Goal: Task Accomplishment & Management: Manage account settings

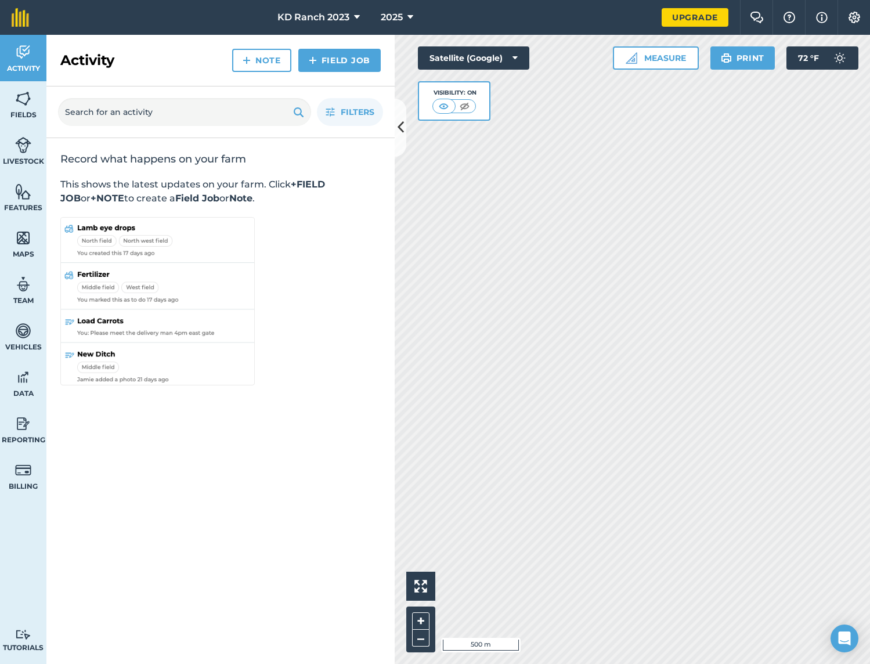
click at [318, 19] on span "KD Ranch 2023" at bounding box center [313, 17] width 72 height 14
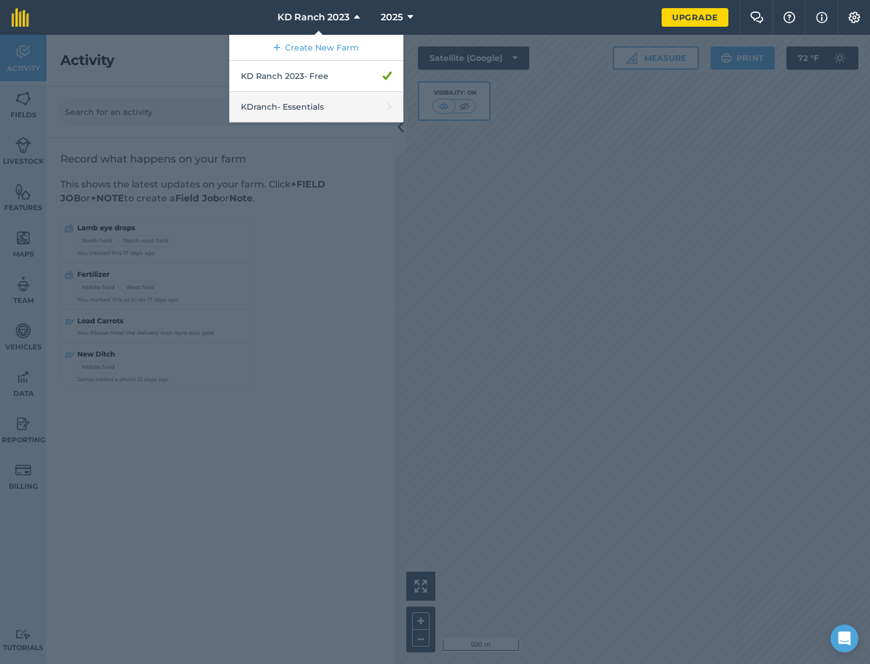
click at [311, 100] on link "KDranch - Essentials" at bounding box center [316, 107] width 174 height 31
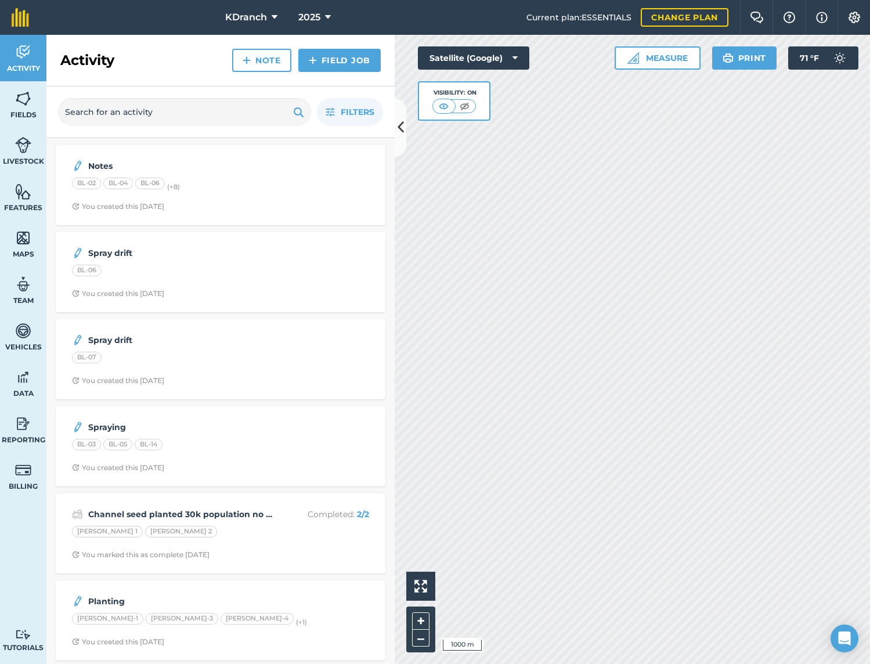
click at [316, 17] on span "2025" at bounding box center [309, 17] width 22 height 14
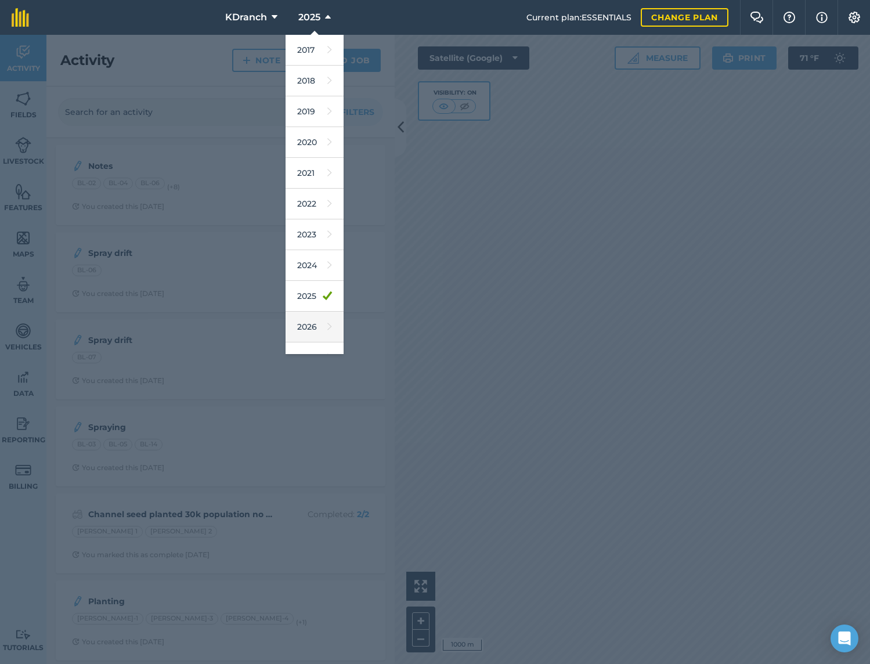
click at [309, 333] on link "2026" at bounding box center [315, 327] width 58 height 31
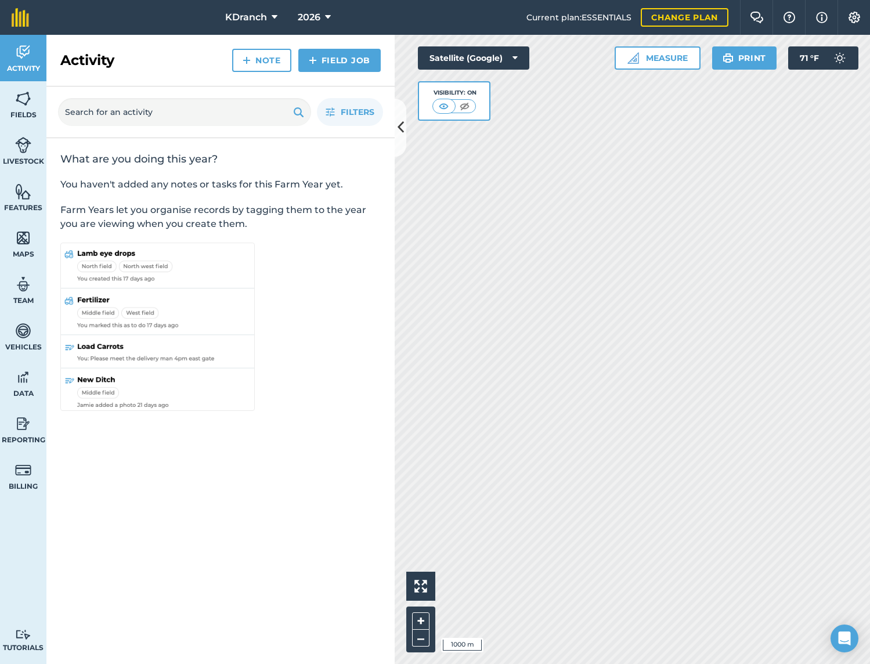
click at [27, 95] on img at bounding box center [23, 98] width 16 height 17
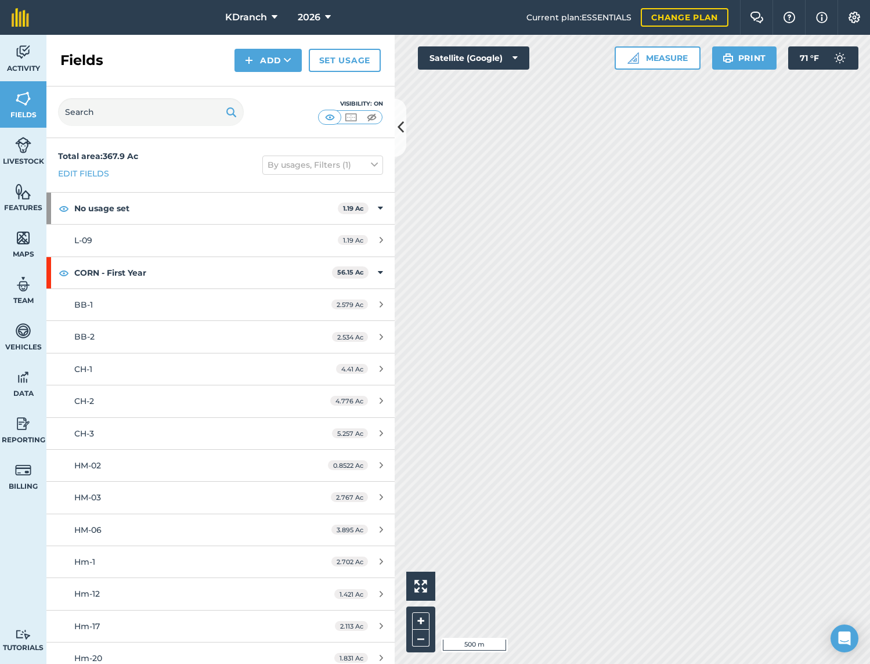
click at [403, 143] on button at bounding box center [401, 128] width 12 height 58
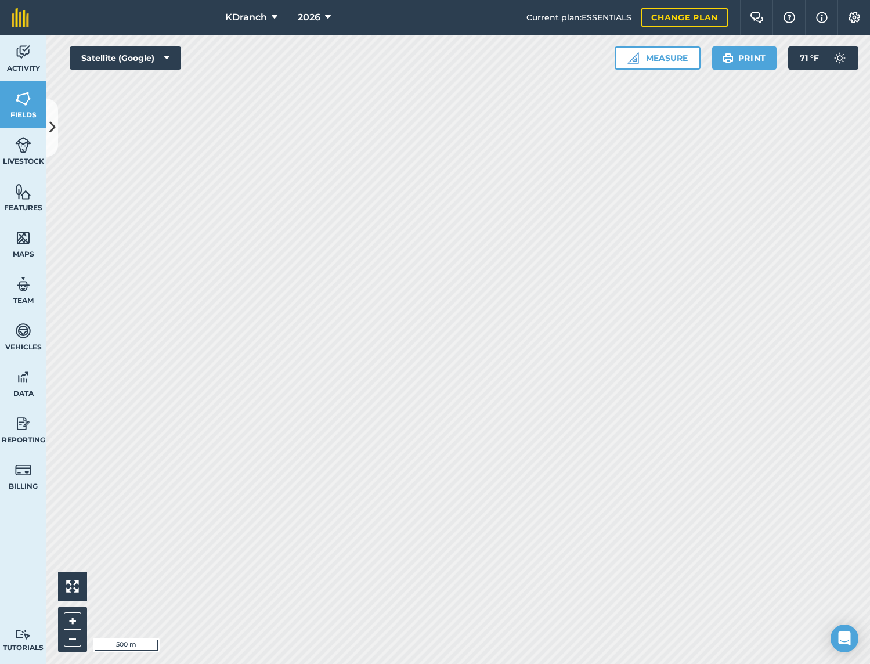
click at [53, 123] on icon at bounding box center [52, 127] width 6 height 20
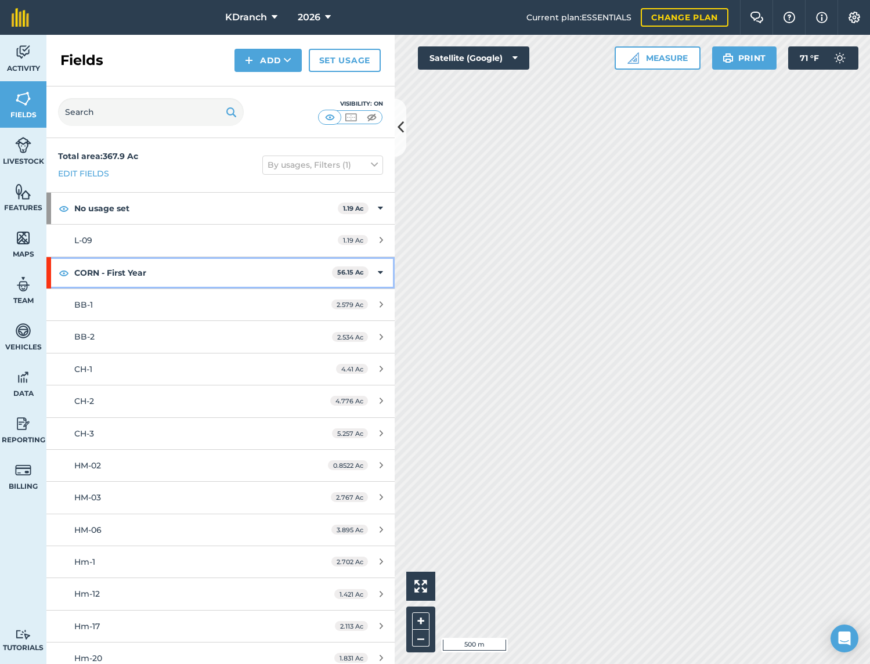
click at [378, 270] on icon at bounding box center [380, 272] width 5 height 13
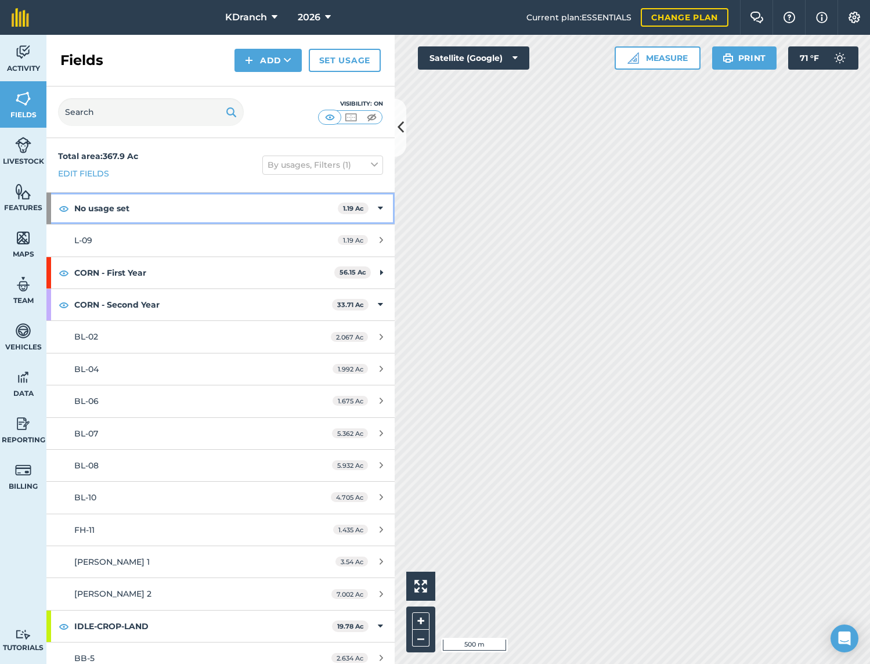
click at [378, 204] on icon at bounding box center [380, 208] width 5 height 13
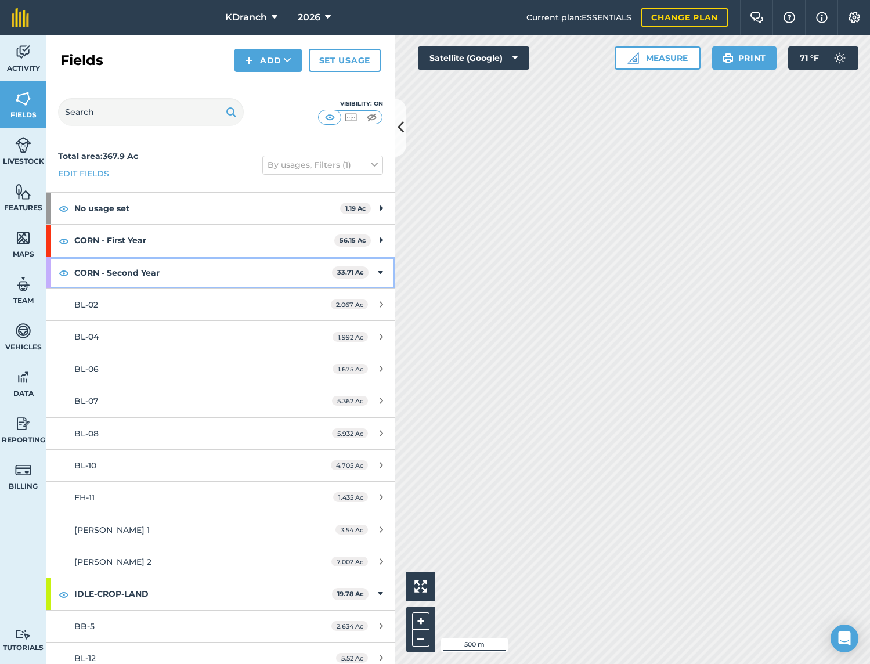
click at [375, 274] on div "CORN - Second Year 33.71 Ac" at bounding box center [220, 272] width 348 height 31
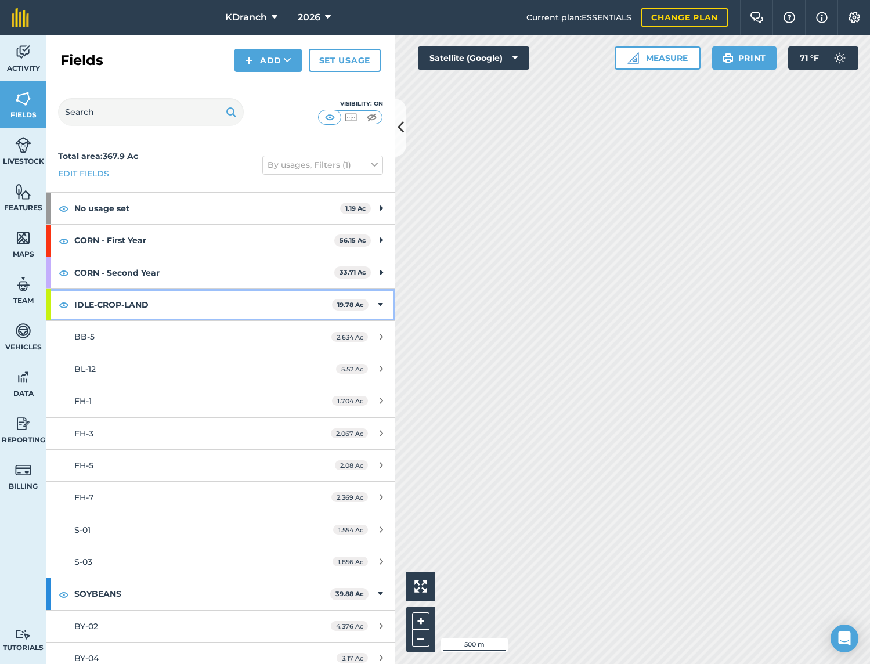
click at [374, 292] on div "IDLE-CROP-LAND 19.78 Ac" at bounding box center [220, 304] width 348 height 31
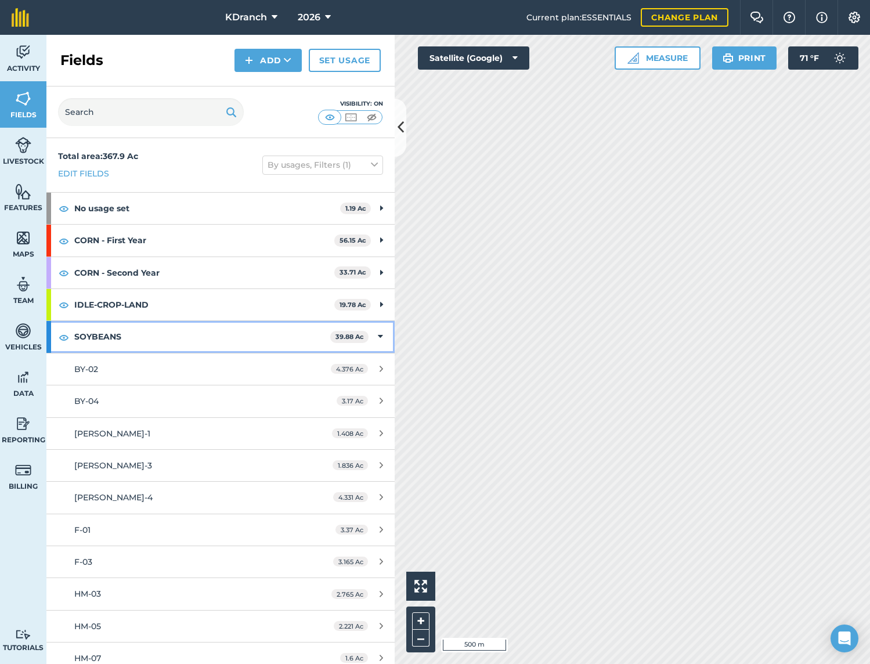
click at [371, 323] on div "SOYBEANS 39.88 Ac" at bounding box center [220, 336] width 348 height 31
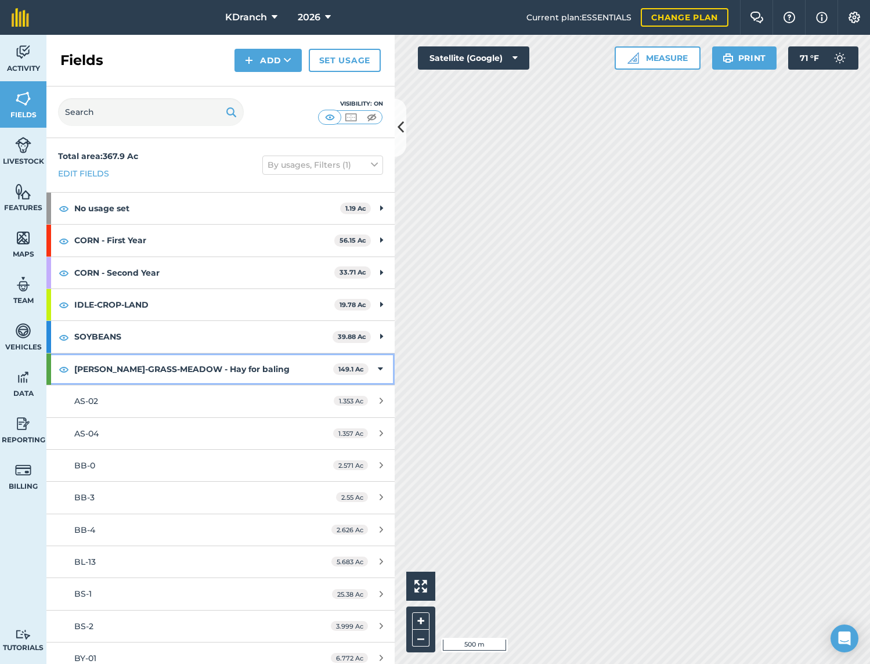
click at [376, 365] on div "[PERSON_NAME]-GRASS-MEADOW - Hay for baling 149.1 Ac" at bounding box center [220, 368] width 348 height 31
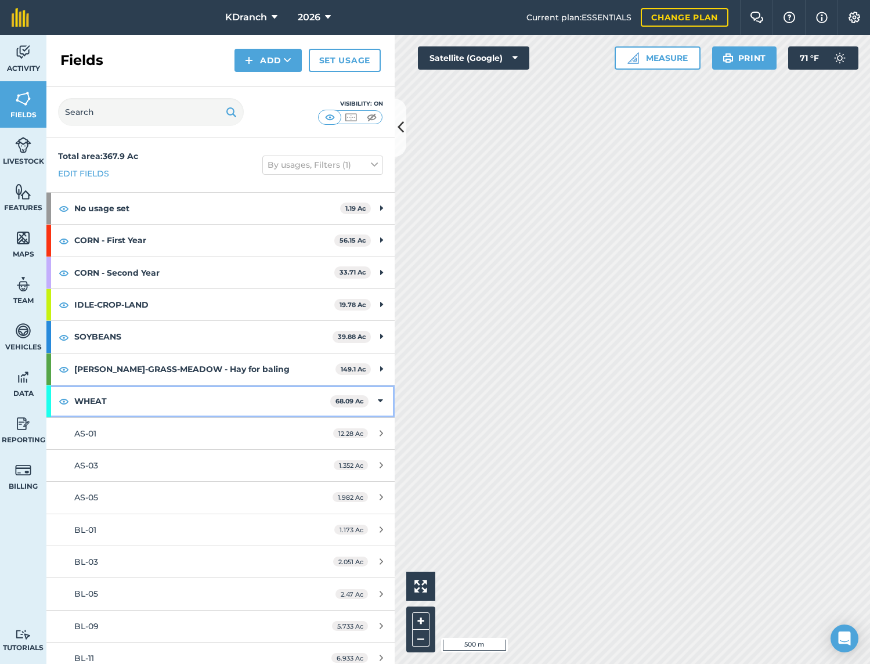
click at [378, 402] on icon at bounding box center [380, 401] width 5 height 13
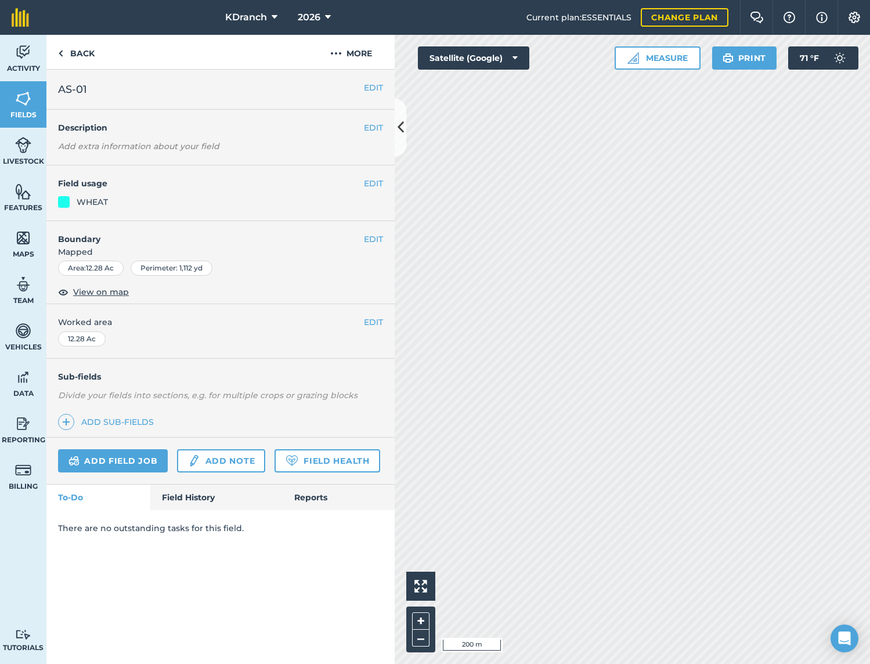
click at [368, 179] on button "EDIT" at bounding box center [373, 183] width 19 height 13
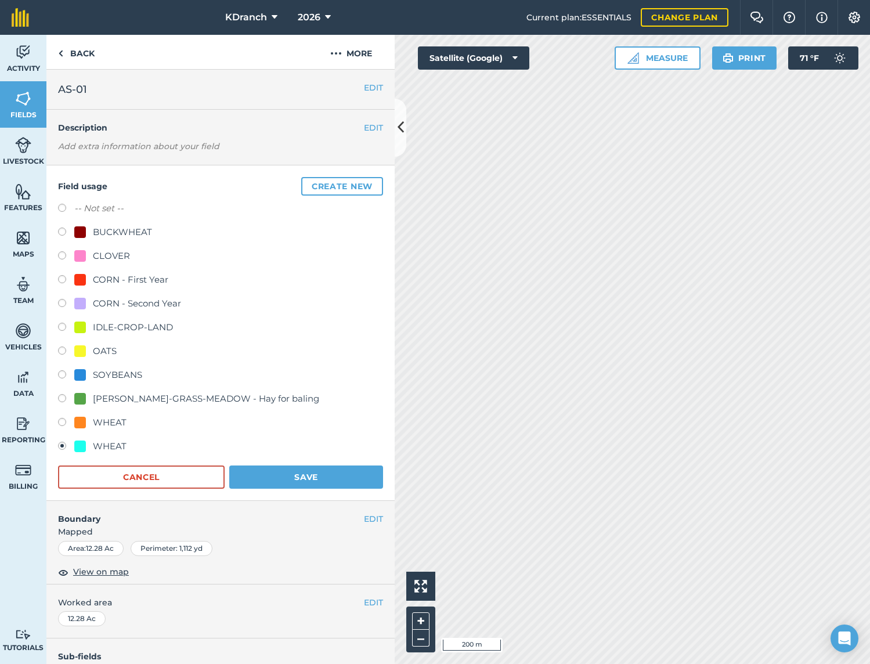
click at [78, 348] on div at bounding box center [80, 351] width 12 height 12
radio input "true"
radio input "false"
click at [288, 477] on button "Save" at bounding box center [306, 477] width 154 height 23
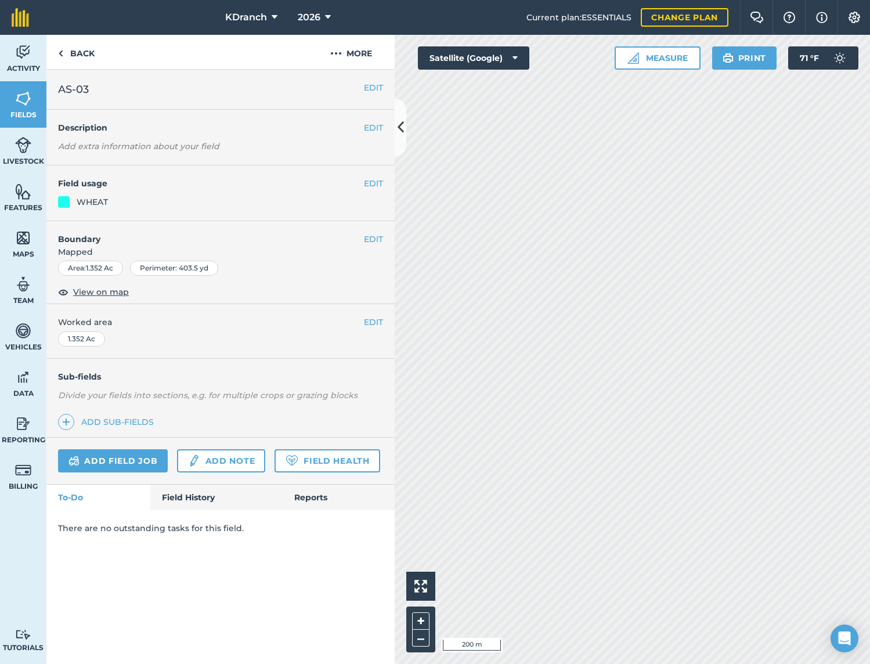
click at [380, 189] on button "EDIT" at bounding box center [373, 183] width 19 height 13
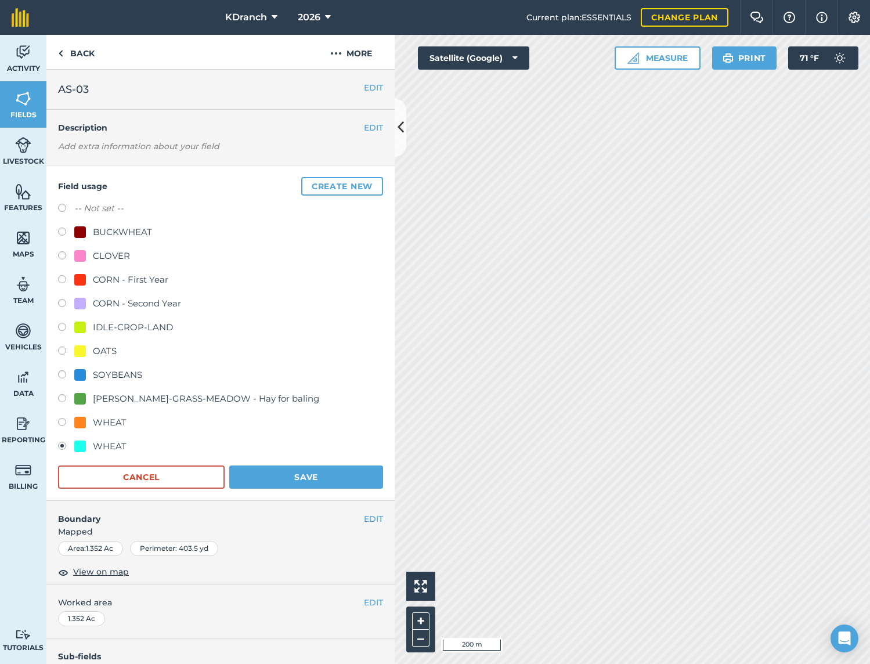
click at [93, 356] on div "OATS" at bounding box center [105, 351] width 24 height 14
radio input "true"
radio input "false"
click at [273, 471] on button "Save" at bounding box center [306, 477] width 154 height 23
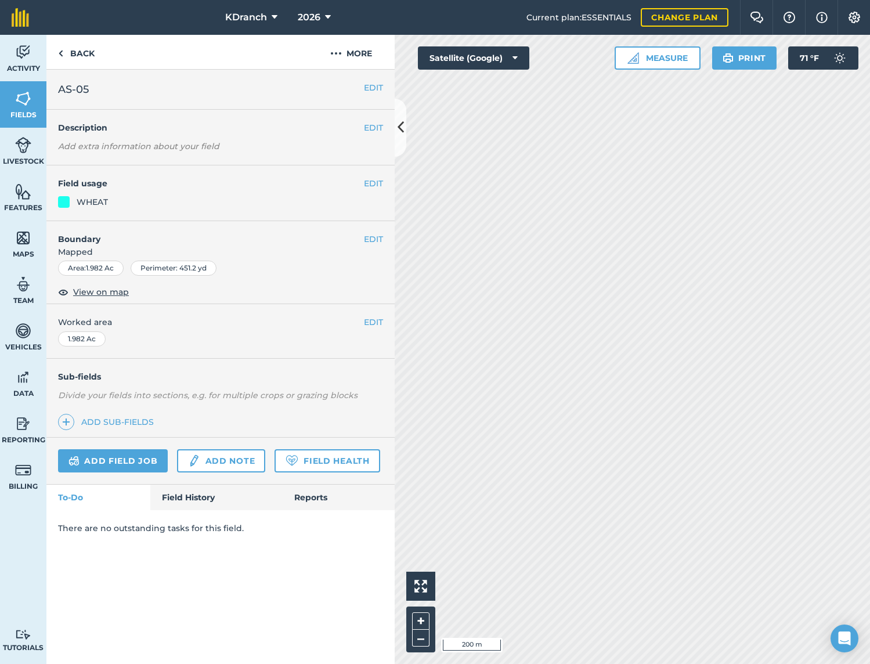
click at [379, 181] on button "EDIT" at bounding box center [373, 183] width 19 height 13
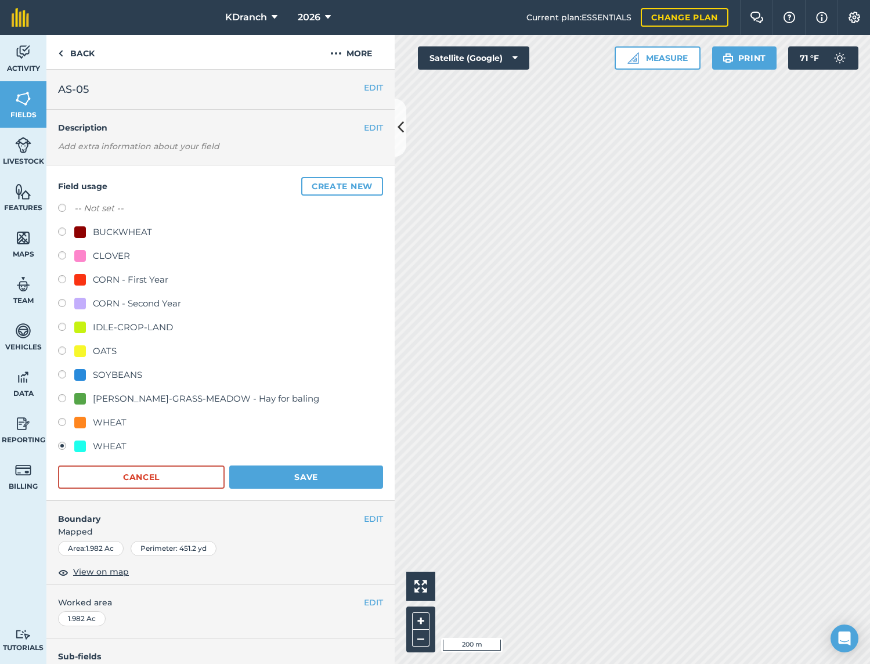
click at [112, 354] on div "OATS" at bounding box center [105, 351] width 24 height 14
radio input "true"
radio input "false"
click at [270, 477] on button "Save" at bounding box center [306, 477] width 154 height 23
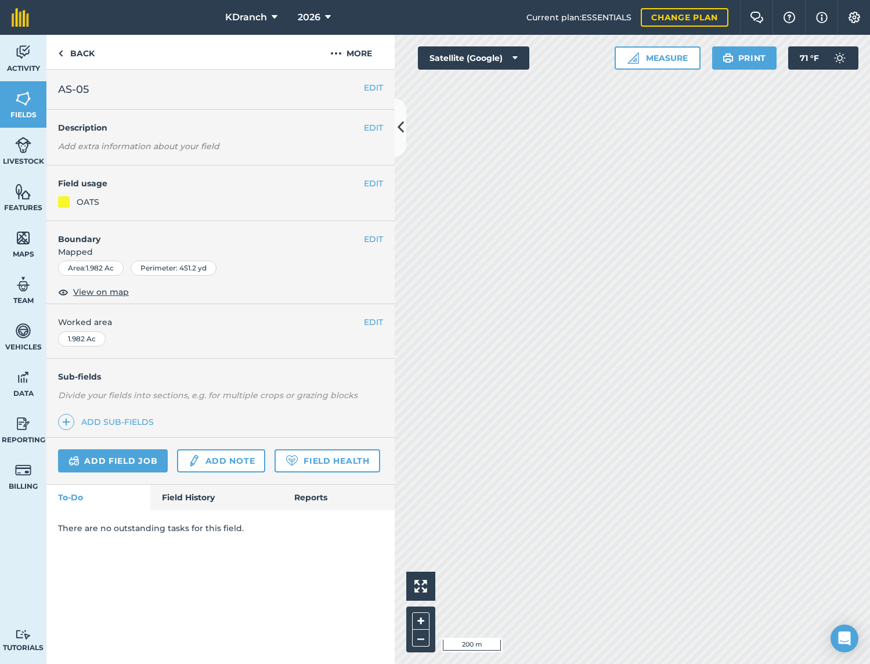
click at [34, 100] on link "Fields" at bounding box center [23, 104] width 46 height 46
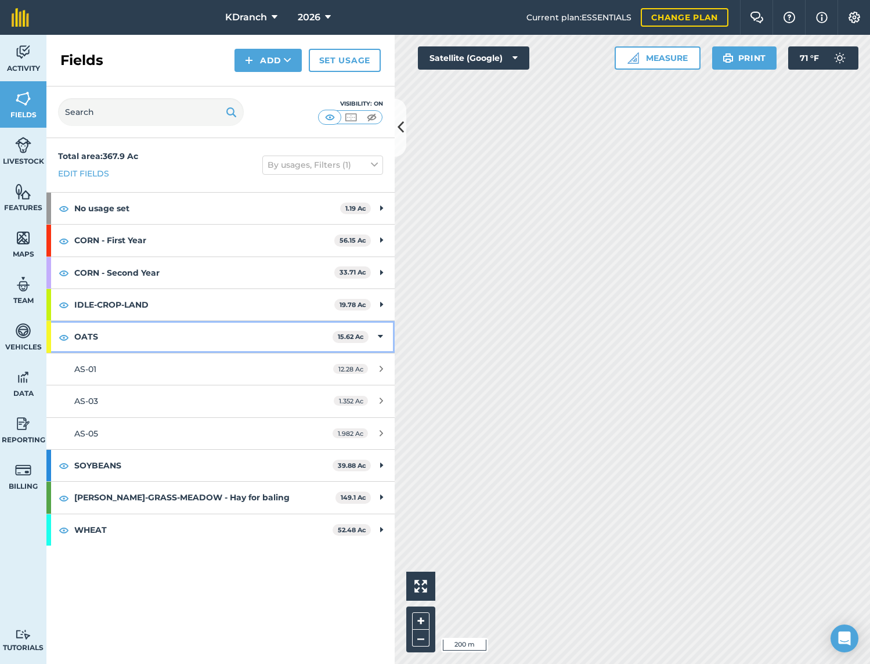
click at [380, 334] on icon at bounding box center [380, 336] width 5 height 13
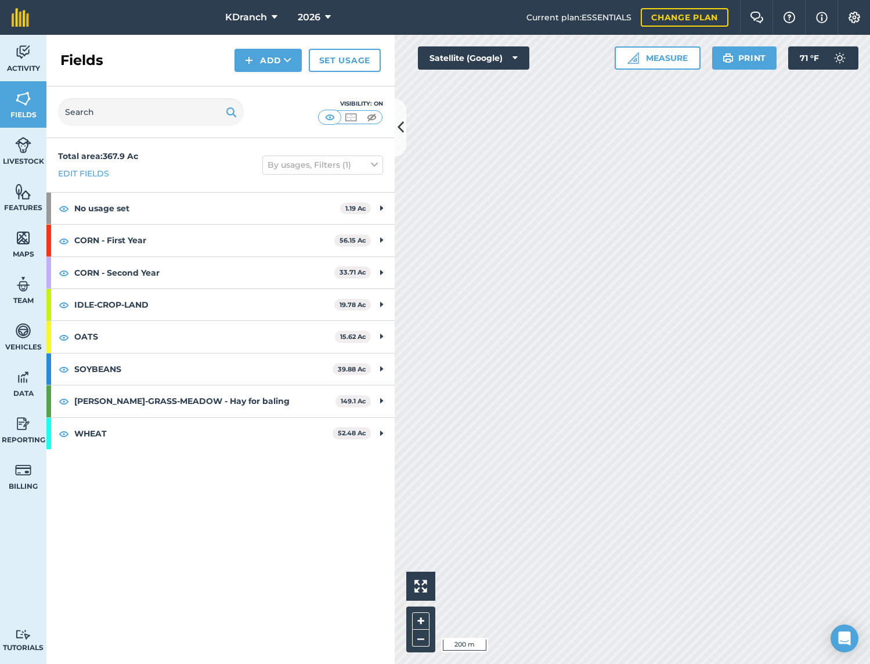
click at [399, 119] on icon at bounding box center [401, 127] width 6 height 20
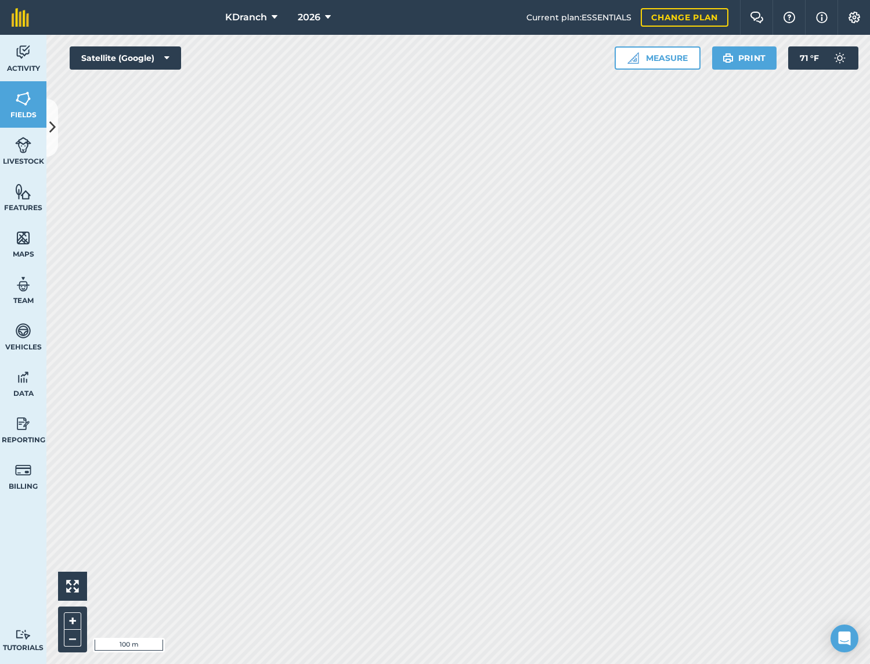
click at [50, 107] on button at bounding box center [52, 128] width 12 height 58
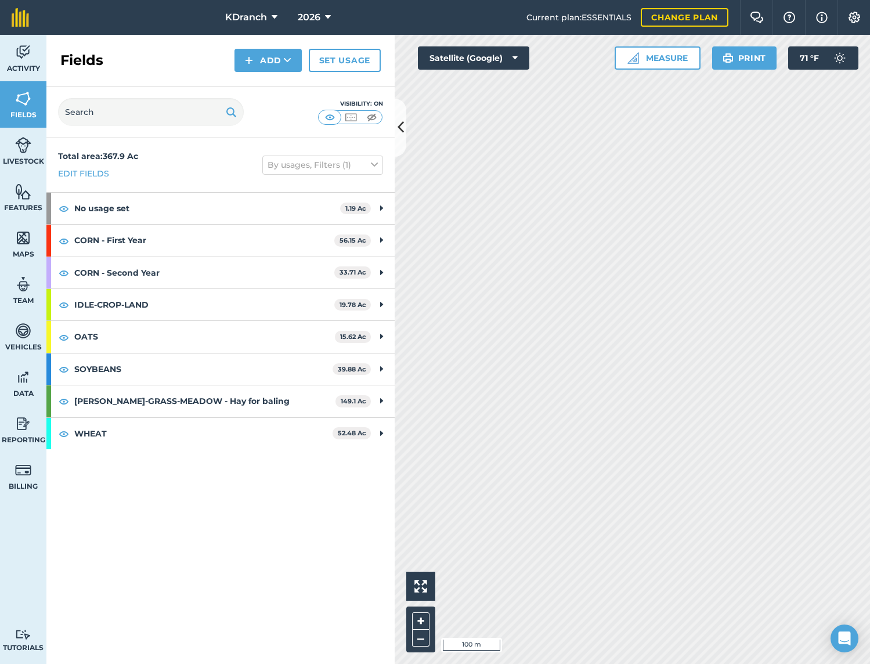
click at [403, 135] on icon at bounding box center [401, 127] width 6 height 20
